Goal: Complete application form: Complete application form

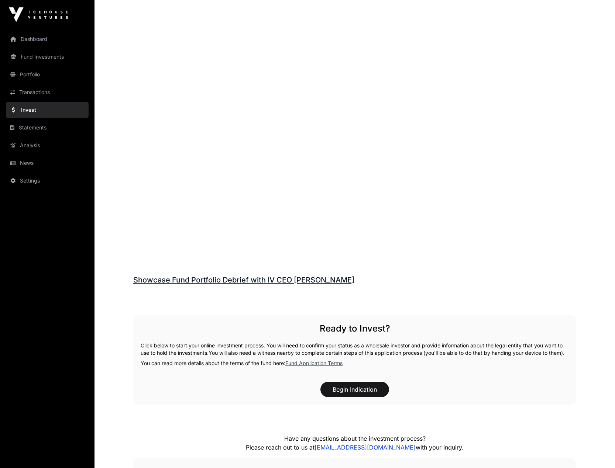
scroll to position [885, 0]
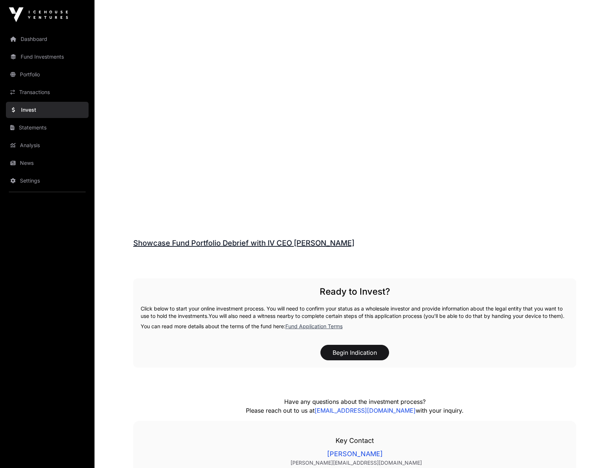
click at [331, 329] on link "Fund Application Terms" at bounding box center [313, 326] width 57 height 6
click at [351, 358] on button "Begin Indication" at bounding box center [354, 352] width 69 height 15
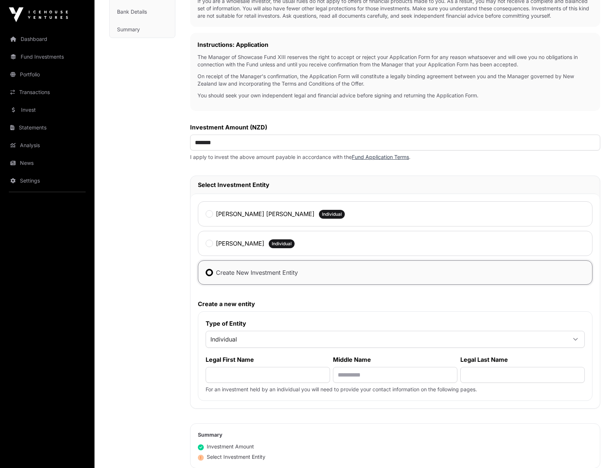
scroll to position [184, 0]
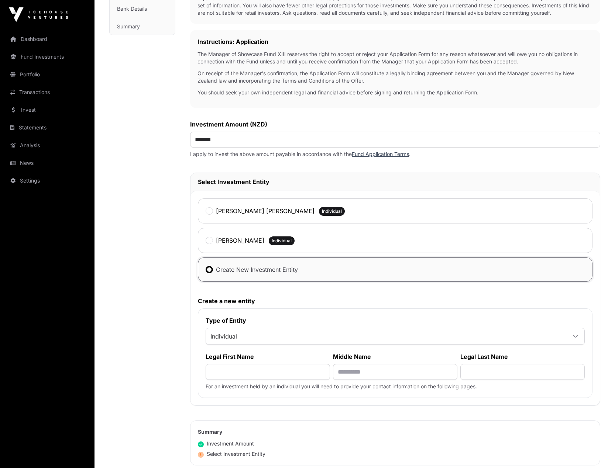
click at [215, 338] on span "Individual" at bounding box center [386, 336] width 360 height 13
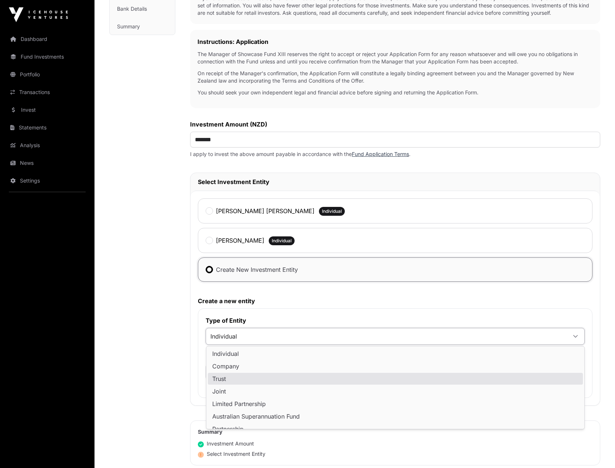
click at [217, 376] on span "Trust" at bounding box center [219, 379] width 14 height 6
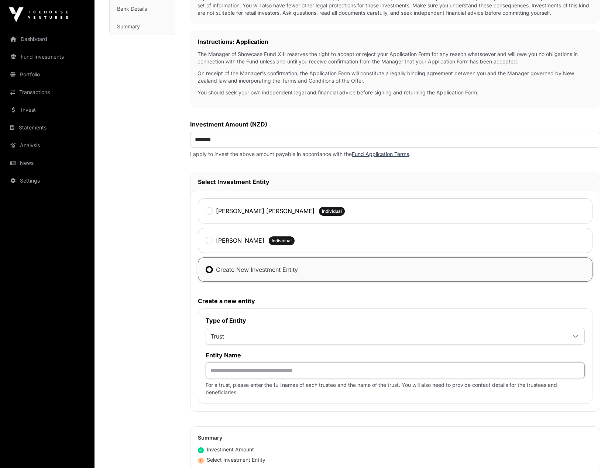
click at [217, 376] on input "text" at bounding box center [395, 371] width 379 height 16
type input "*"
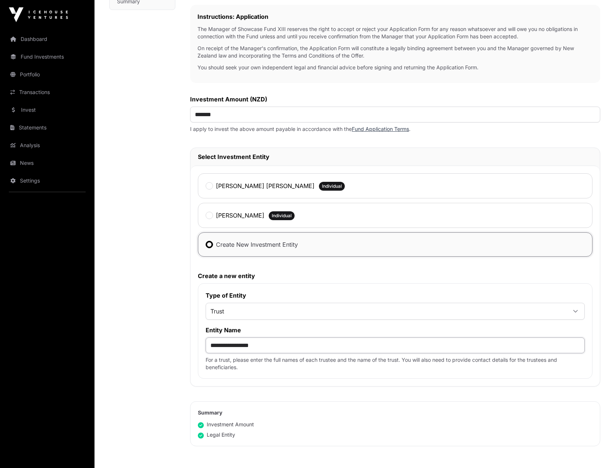
scroll to position [295, 0]
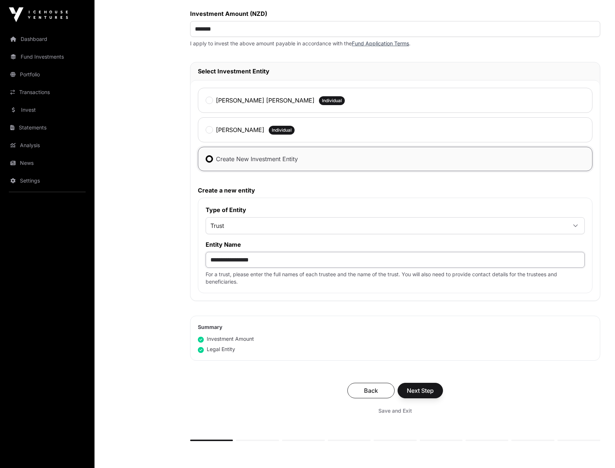
type input "**********"
click at [430, 391] on span "Next Step" at bounding box center [420, 390] width 27 height 9
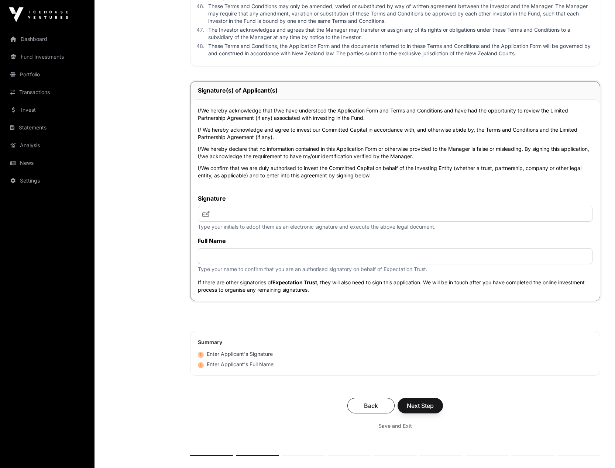
scroll to position [2583, 0]
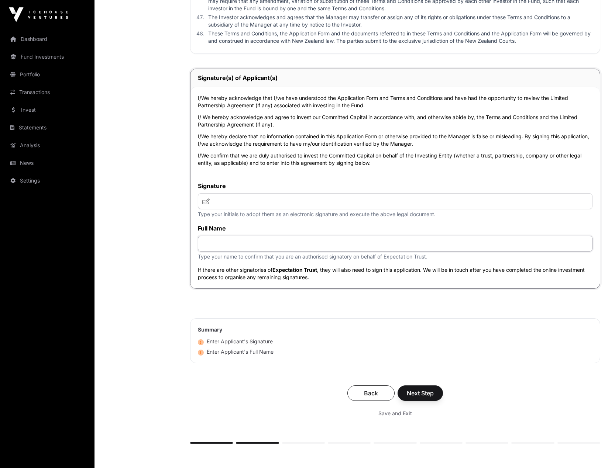
click at [222, 252] on input "text" at bounding box center [395, 244] width 394 height 16
type input "**********"
click at [220, 209] on input "text" at bounding box center [395, 201] width 394 height 16
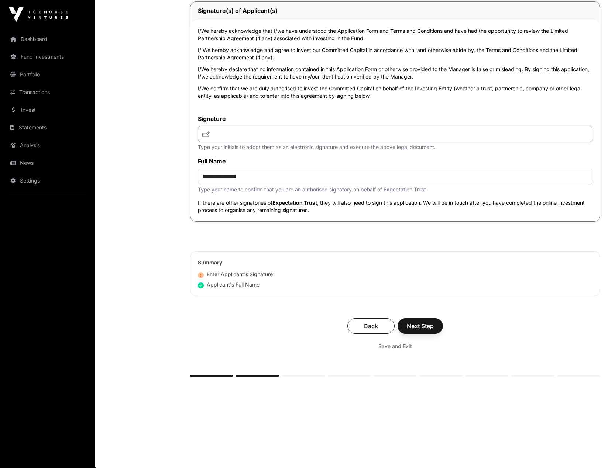
scroll to position [2682, 0]
click at [220, 134] on input "text" at bounding box center [395, 134] width 394 height 16
type input "**"
click at [415, 325] on span "Next Step" at bounding box center [420, 326] width 27 height 9
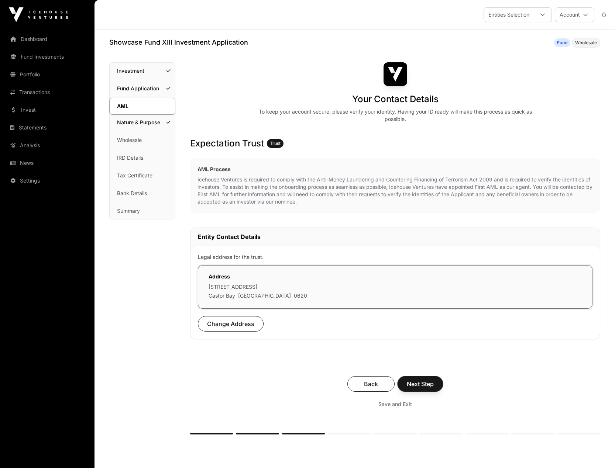
click at [417, 382] on span "Next Step" at bounding box center [420, 384] width 27 height 9
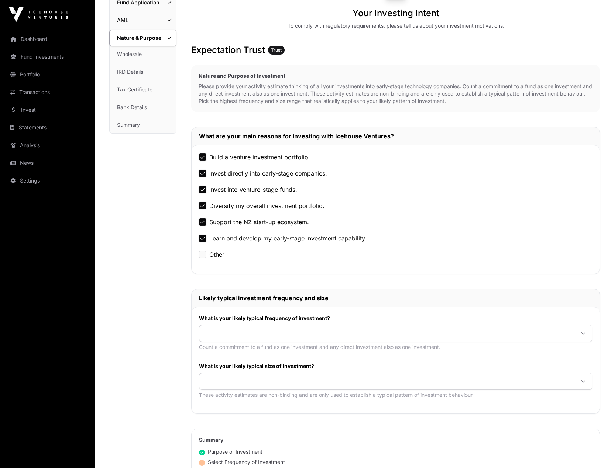
scroll to position [148, 0]
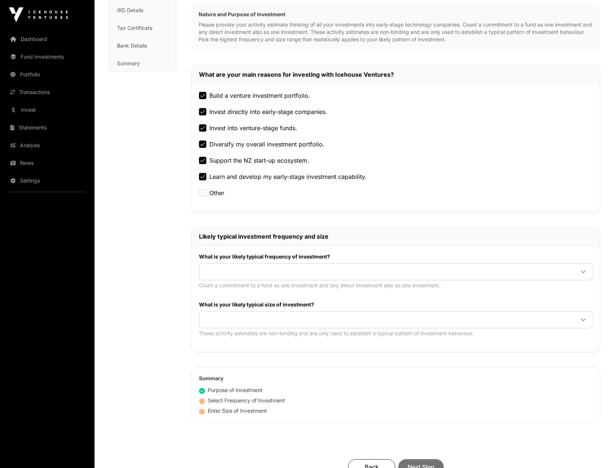
click at [581, 270] on icon at bounding box center [582, 271] width 5 height 5
click at [584, 271] on icon at bounding box center [582, 271] width 5 height 5
click at [584, 320] on icon at bounding box center [583, 320] width 4 height 3
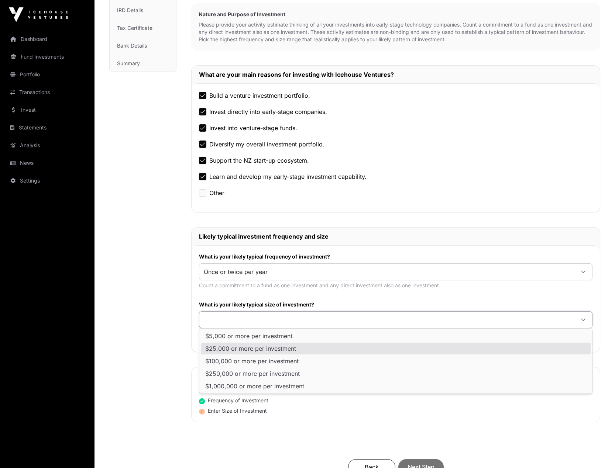
click at [276, 347] on span "$25,000 or more per investment" at bounding box center [250, 349] width 91 height 6
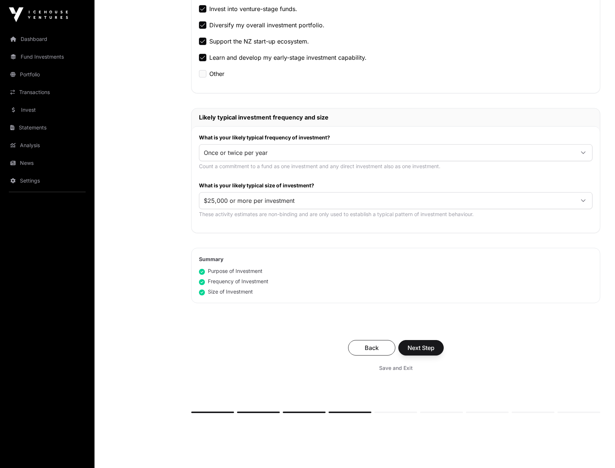
scroll to position [295, 0]
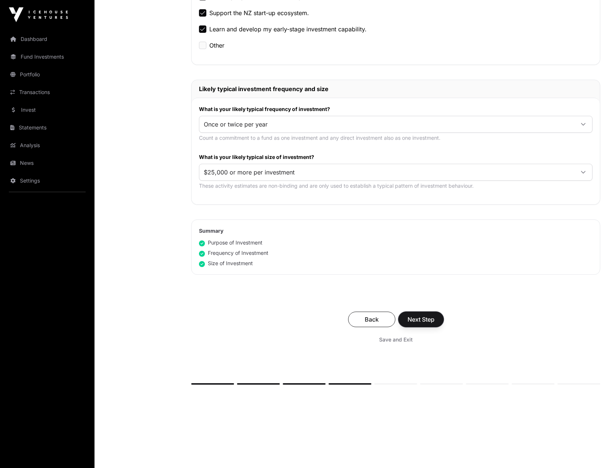
click at [422, 318] on span "Next Step" at bounding box center [420, 319] width 27 height 9
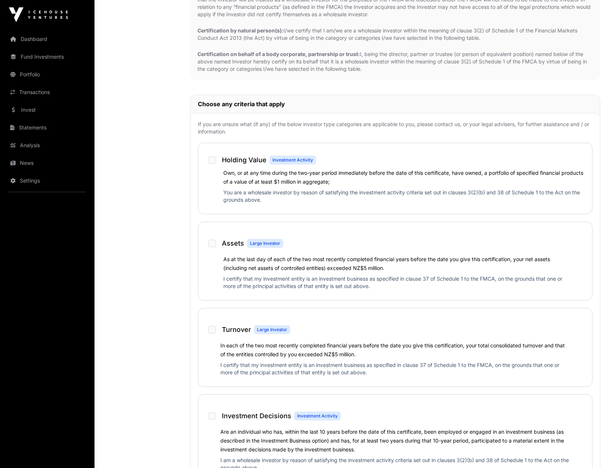
scroll to position [295, 0]
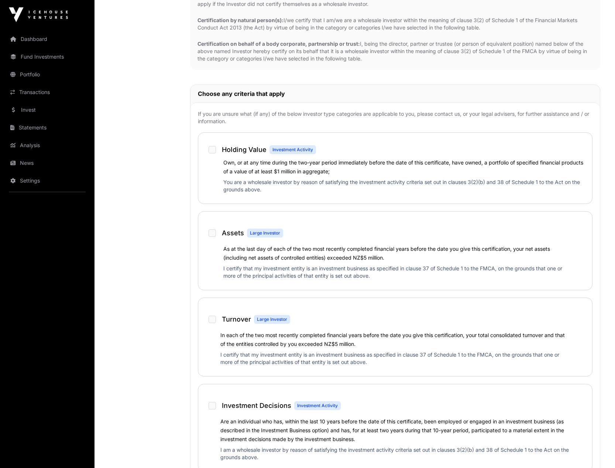
drag, startPoint x: 227, startPoint y: 268, endPoint x: 387, endPoint y: 286, distance: 161.1
click at [387, 286] on div "Assets Large Investor As at the last day of each of the two most recently compl…" at bounding box center [395, 250] width 394 height 79
drag, startPoint x: 387, startPoint y: 286, endPoint x: 330, endPoint y: 272, distance: 59.0
copy p "I certify that my investment entity is an investment business as specified in c…"
click at [215, 247] on div "As at the last day of each of the two most recently completed financial years b…" at bounding box center [395, 263] width 379 height 38
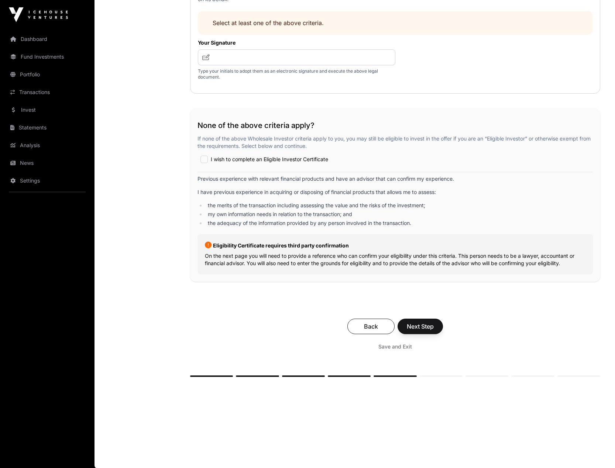
scroll to position [1197, 0]
click at [418, 324] on span "Next Step" at bounding box center [420, 326] width 27 height 9
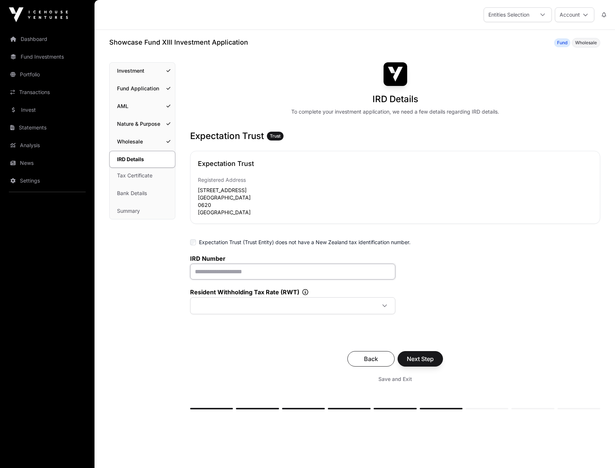
click at [210, 274] on input "text" at bounding box center [292, 272] width 205 height 16
paste input "**********"
type input "**********"
click at [382, 307] on icon at bounding box center [384, 305] width 5 height 5
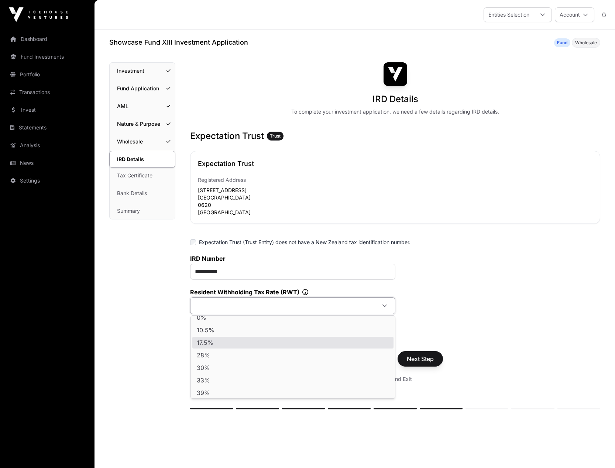
scroll to position [7, 0]
click at [216, 391] on li "39%" at bounding box center [292, 391] width 201 height 12
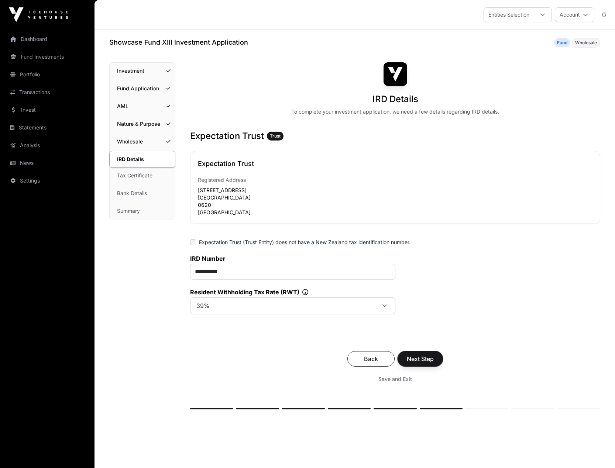
click at [422, 359] on span "Next Step" at bounding box center [420, 359] width 27 height 9
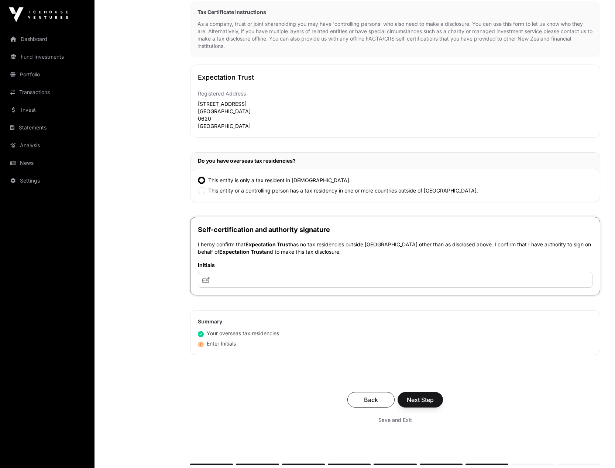
scroll to position [295, 0]
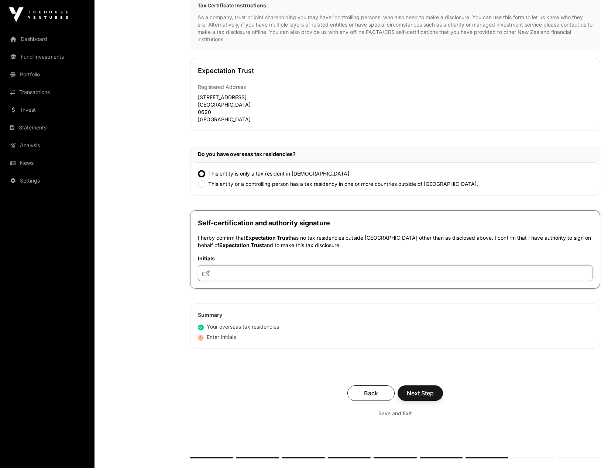
click at [256, 269] on input "text" at bounding box center [395, 273] width 394 height 16
type input "**"
click at [420, 394] on span "Next Step" at bounding box center [420, 393] width 27 height 9
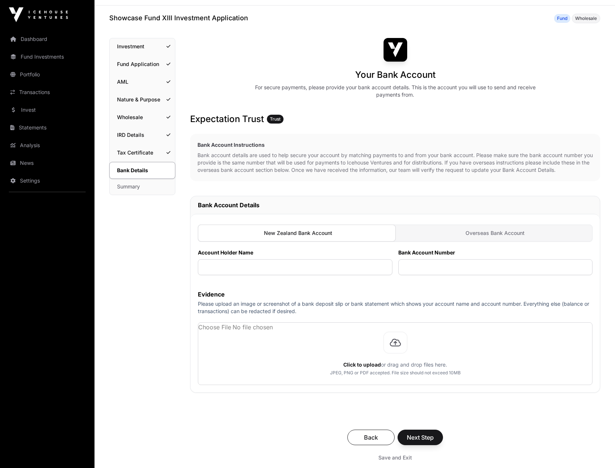
scroll to position [37, 0]
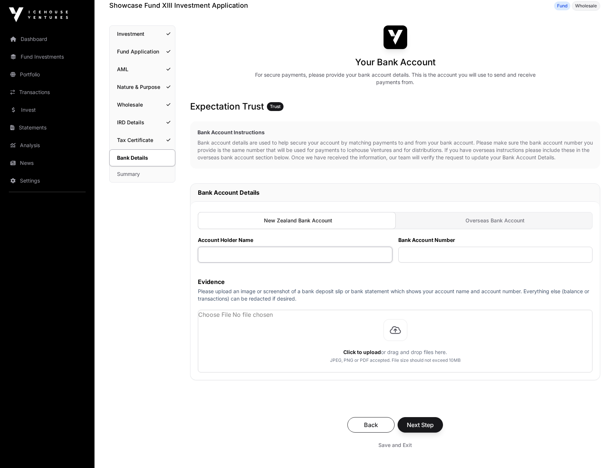
click at [253, 255] on input "text" at bounding box center [295, 255] width 194 height 16
type input "**********"
click at [407, 254] on input "text" at bounding box center [495, 255] width 194 height 16
paste input "**********"
type input "**********"
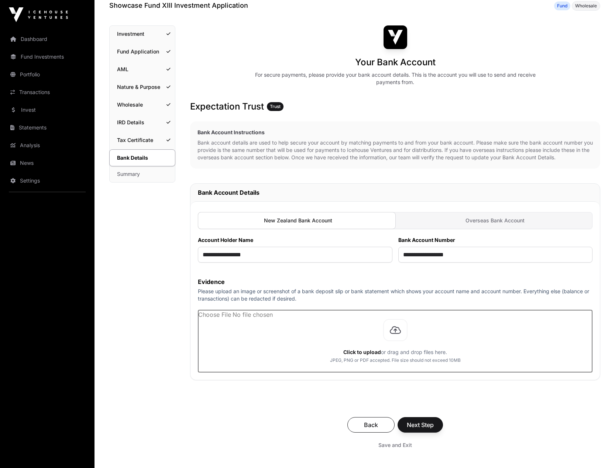
click at [263, 344] on input "file" at bounding box center [395, 341] width 394 height 62
click at [360, 352] on input "file" at bounding box center [395, 341] width 394 height 62
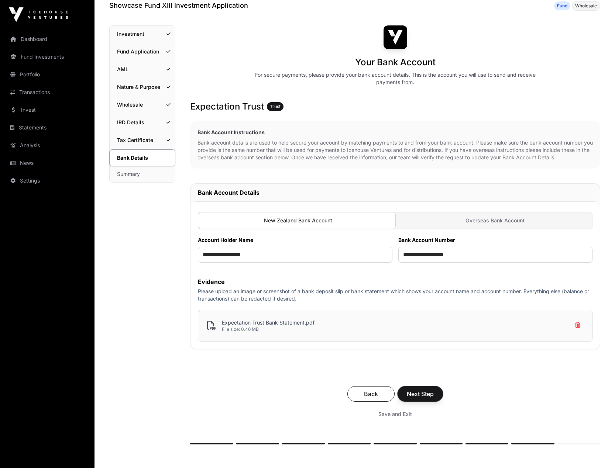
click at [425, 396] on span "Next Step" at bounding box center [420, 394] width 27 height 9
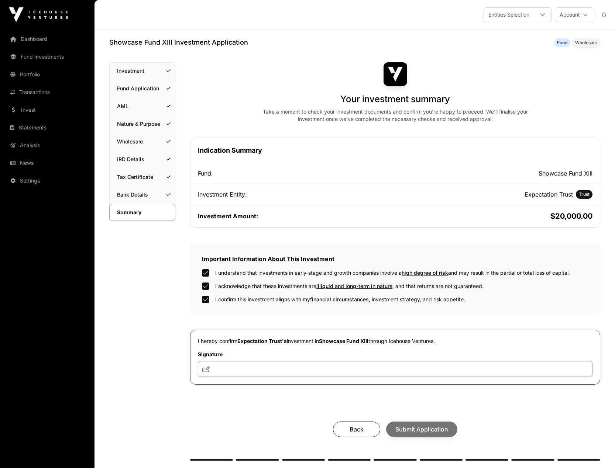
click at [235, 372] on input "text" at bounding box center [395, 369] width 394 height 16
type input "**"
click at [424, 431] on span "Submit Application" at bounding box center [421, 429] width 53 height 9
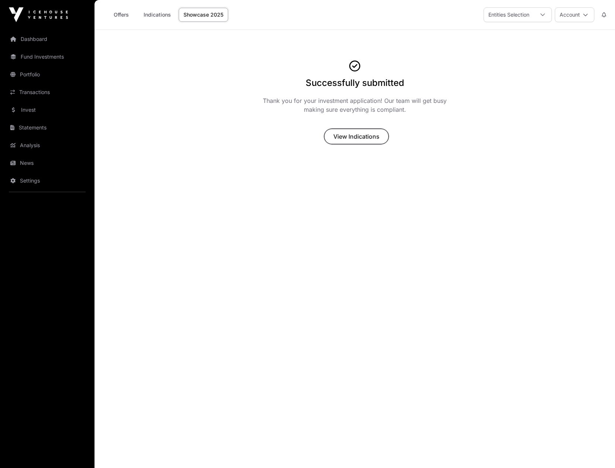
click at [344, 136] on span "View Indications" at bounding box center [356, 136] width 46 height 9
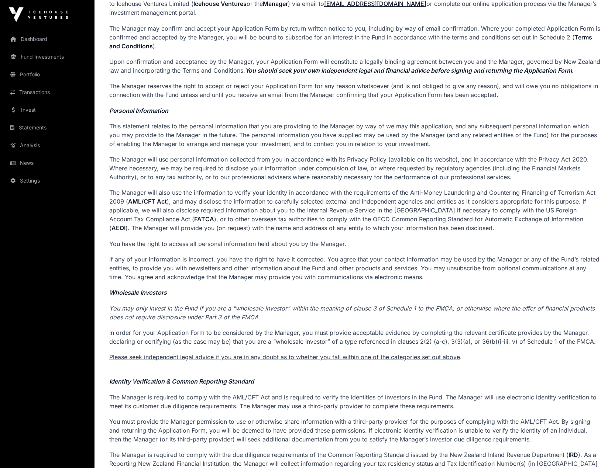
scroll to position [221, 0]
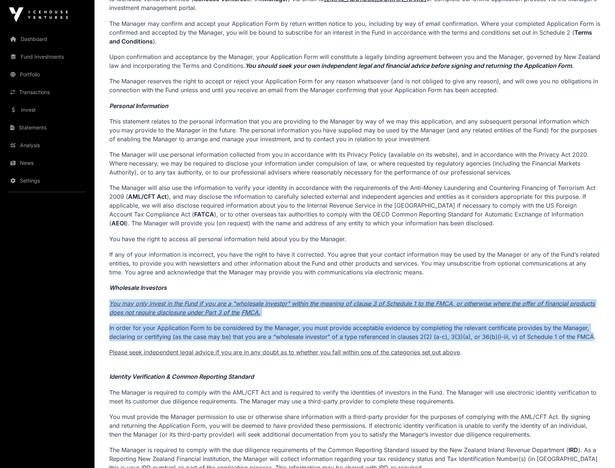
drag, startPoint x: 108, startPoint y: 304, endPoint x: 590, endPoint y: 337, distance: 482.7
copy p "You may only invest in the Fund if you are a "wholesale investor" within the me…"
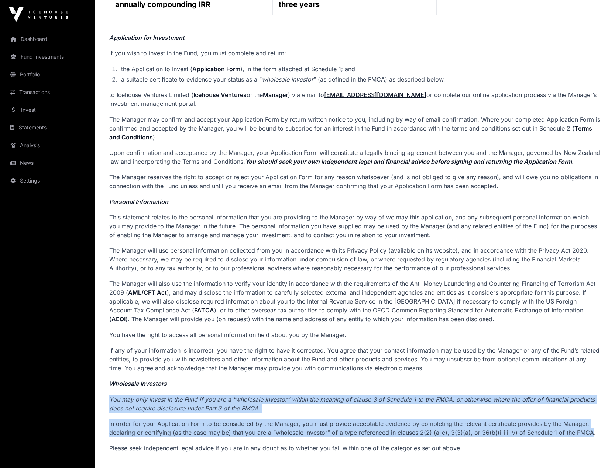
scroll to position [0, 0]
